Goal: Task Accomplishment & Management: Manage account settings

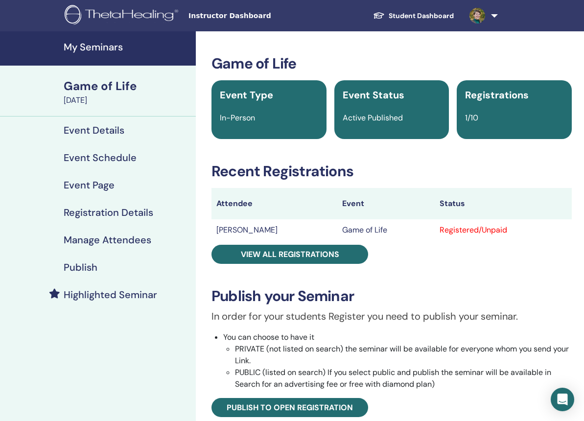
click at [474, 21] on img at bounding box center [478, 16] width 16 height 16
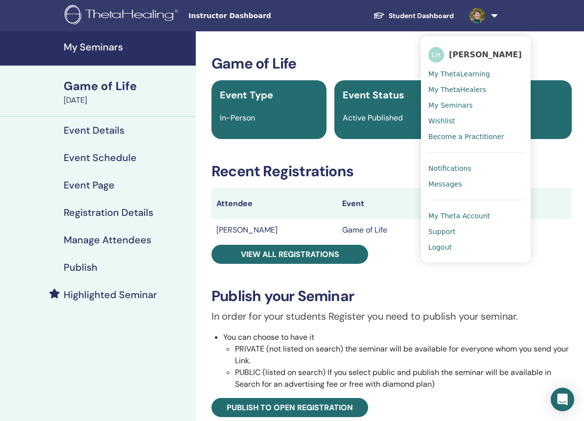
click at [464, 56] on span "[PERSON_NAME]" at bounding box center [485, 54] width 73 height 10
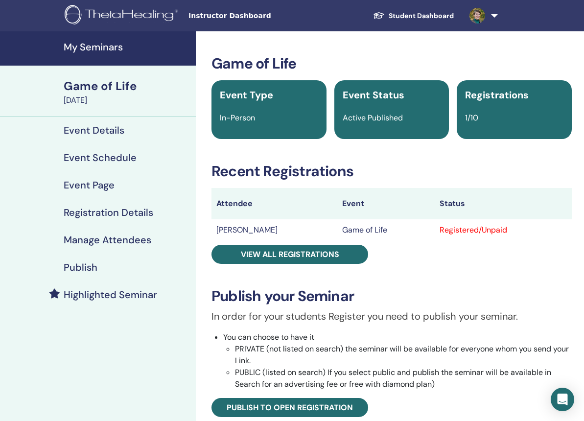
click at [114, 86] on div "Game of Life" at bounding box center [127, 86] width 126 height 17
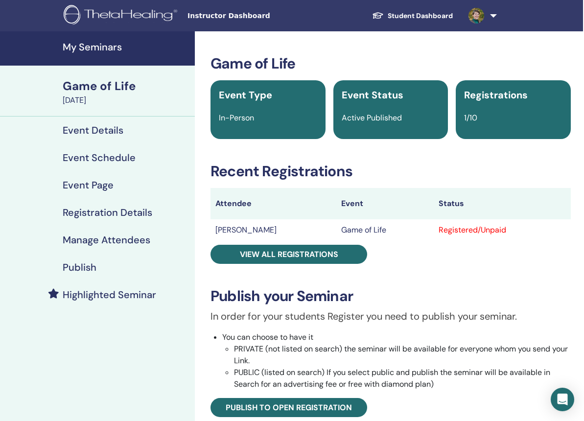
scroll to position [0, 2]
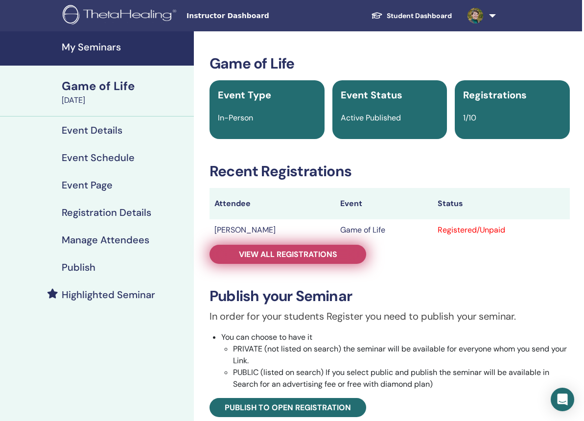
click at [287, 250] on span "View all registrations" at bounding box center [288, 254] width 98 height 10
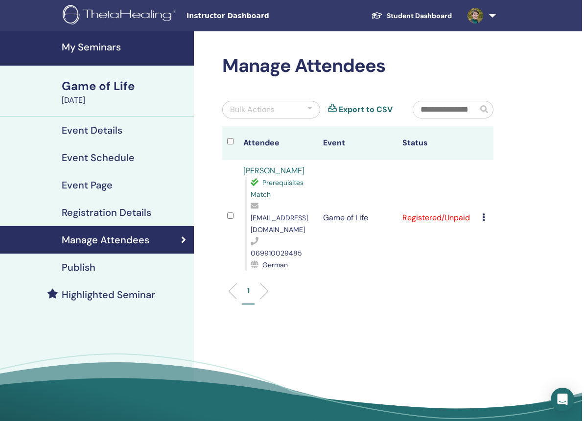
click at [479, 17] on img at bounding box center [476, 16] width 16 height 16
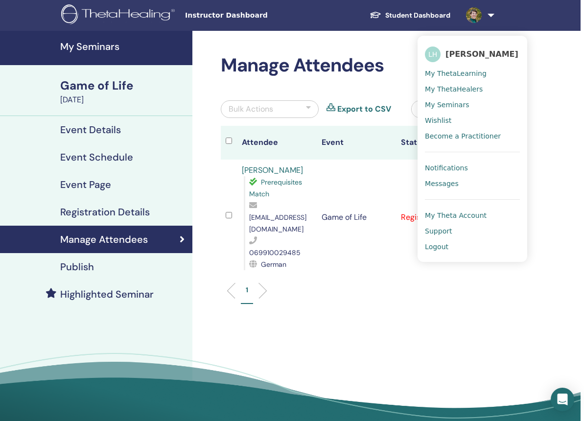
scroll to position [1, 3]
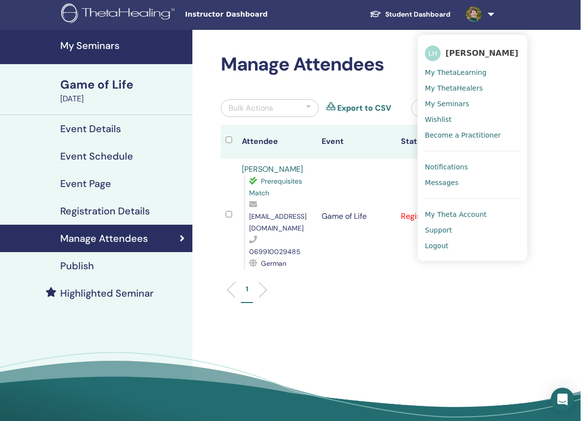
click at [464, 168] on span "Notifications" at bounding box center [446, 167] width 43 height 9
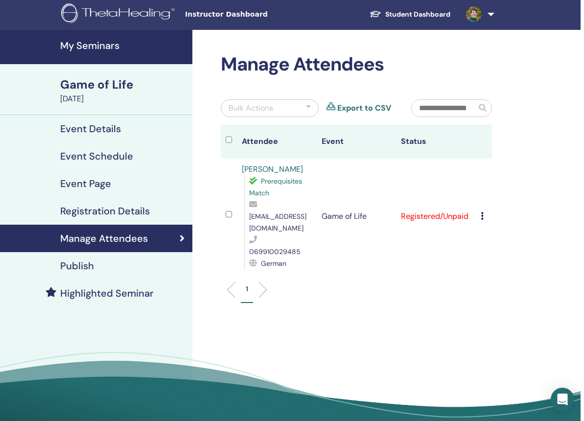
scroll to position [0, 3]
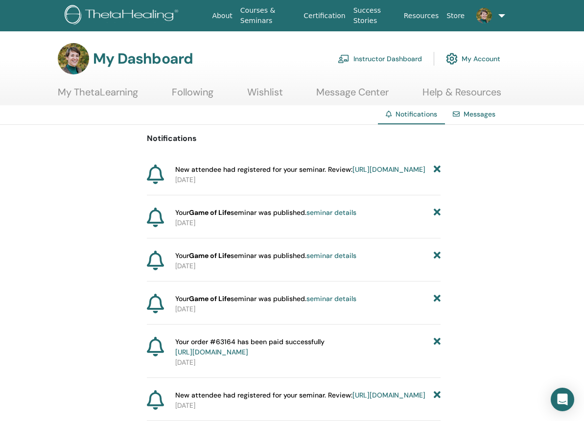
scroll to position [0, 0]
click at [482, 13] on img at bounding box center [484, 16] width 16 height 16
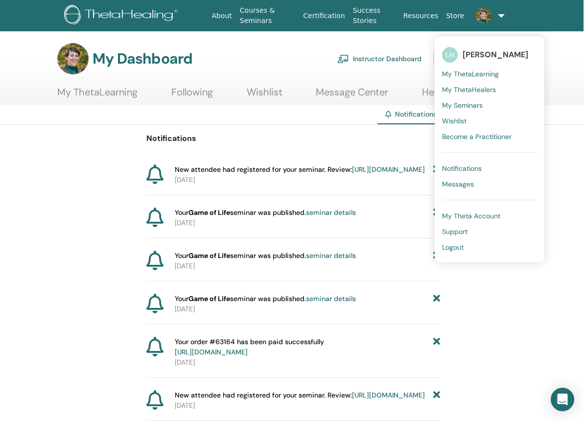
click at [558, 72] on div "My Dashboard Instructor Dashboard My Account" at bounding box center [310, 58] width 553 height 31
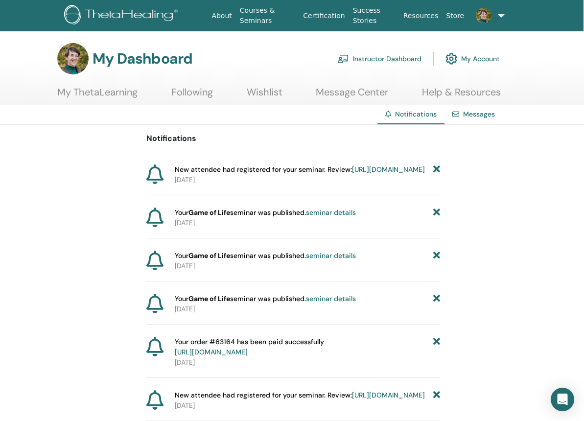
scroll to position [4, 0]
